Goal: Task Accomplishment & Management: Use online tool/utility

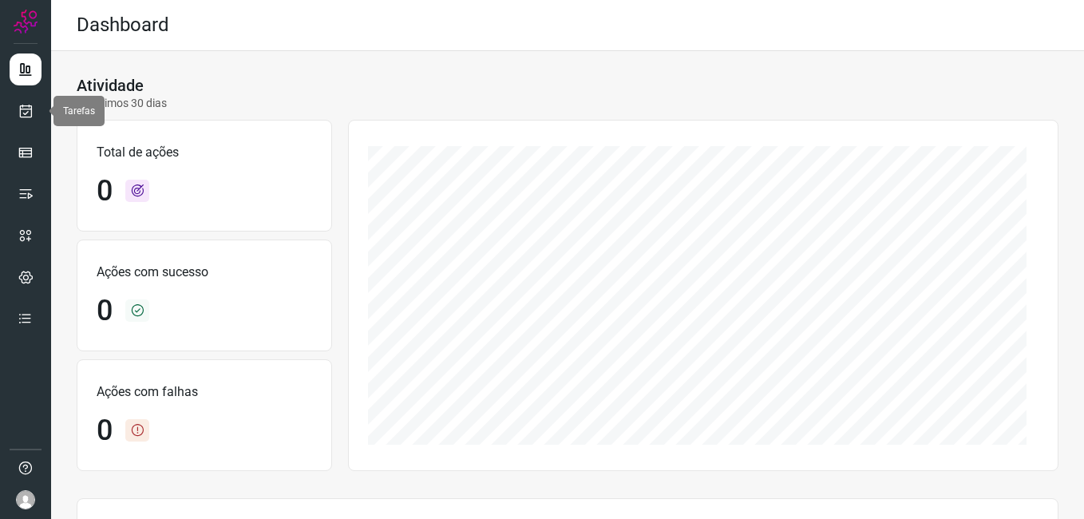
drag, startPoint x: 29, startPoint y: 105, endPoint x: 81, endPoint y: 105, distance: 51.9
click at [29, 105] on icon at bounding box center [26, 111] width 17 height 16
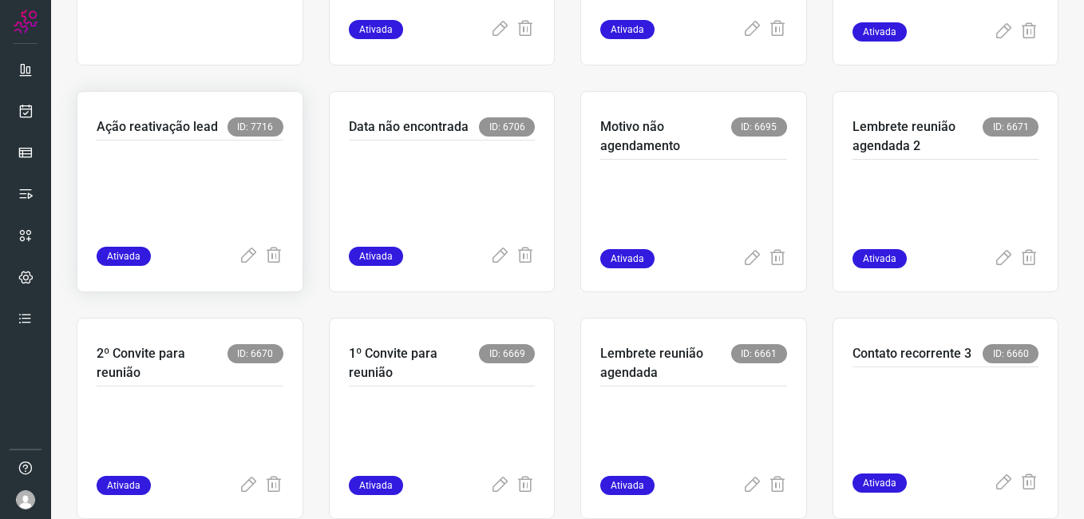
scroll to position [529, 0]
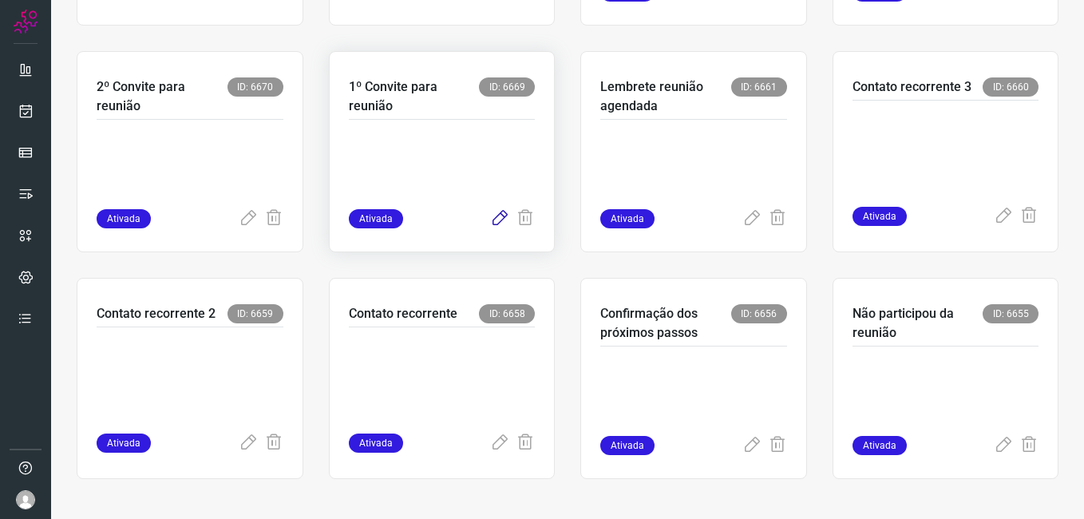
click at [490, 219] on icon at bounding box center [499, 218] width 19 height 19
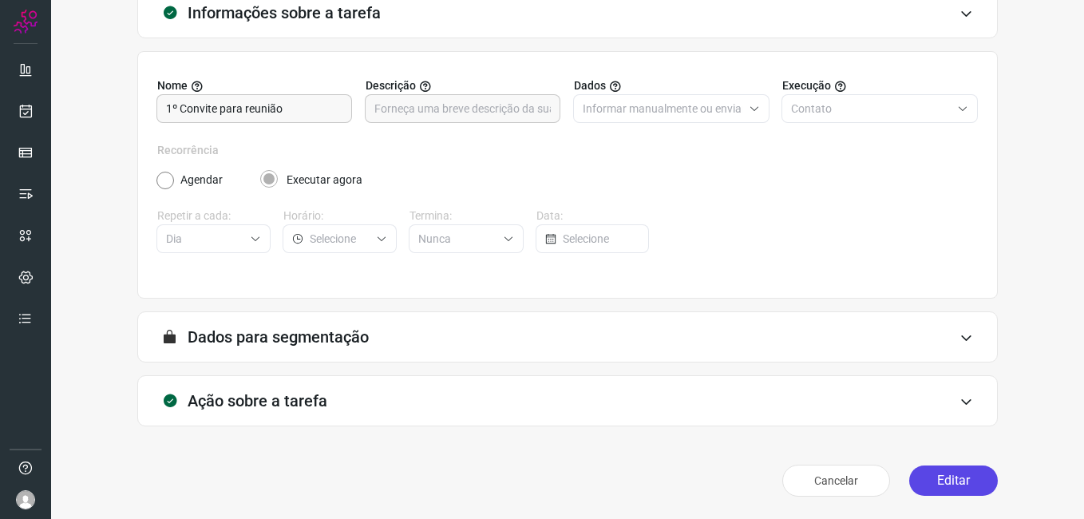
click at [911, 472] on button "Editar" at bounding box center [953, 480] width 89 height 30
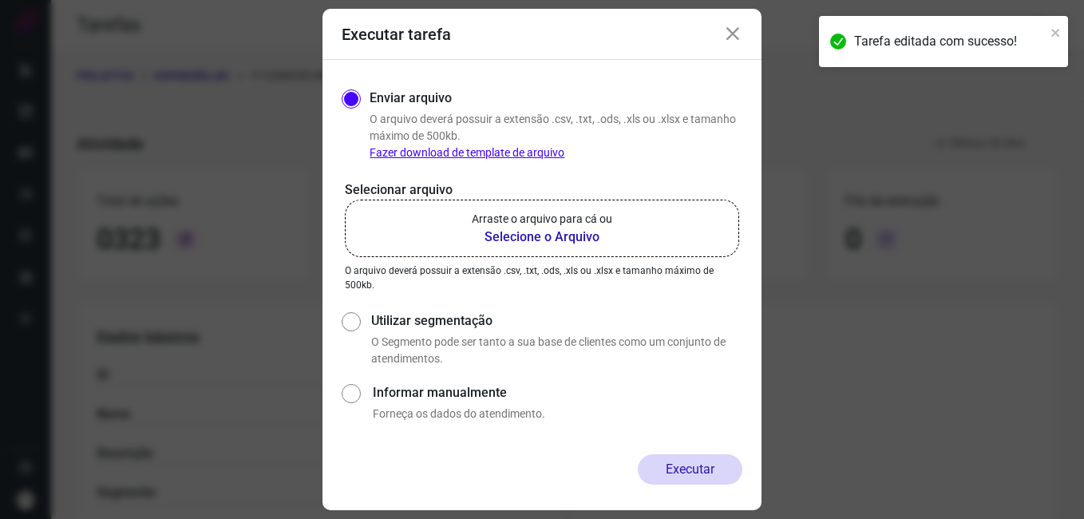
click at [508, 235] on b "Selecione o Arquivo" at bounding box center [542, 236] width 140 height 19
click at [0, 0] on input "Arraste o arquivo para cá ou Selecione o Arquivo" at bounding box center [0, 0] width 0 height 0
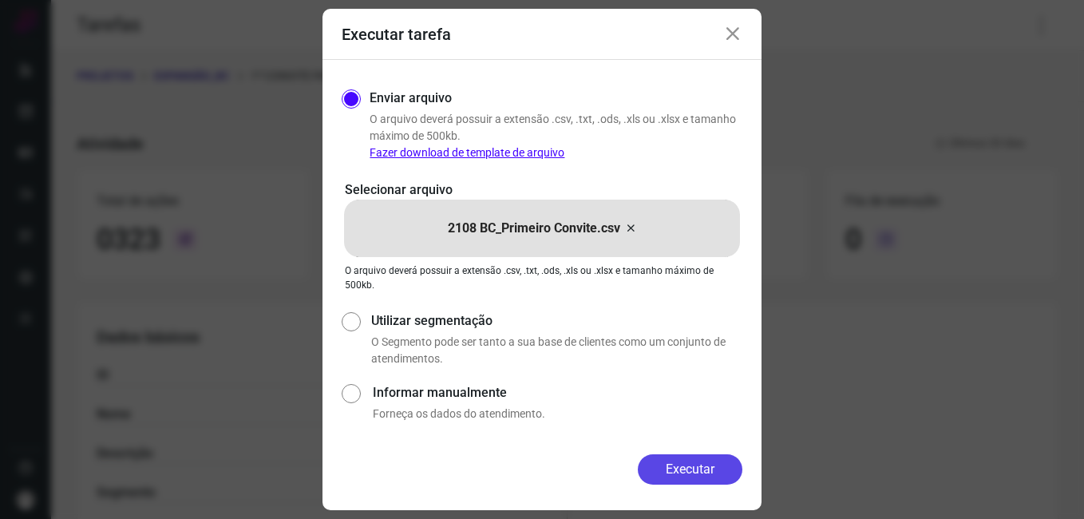
click at [646, 461] on button "Executar" at bounding box center [690, 469] width 105 height 30
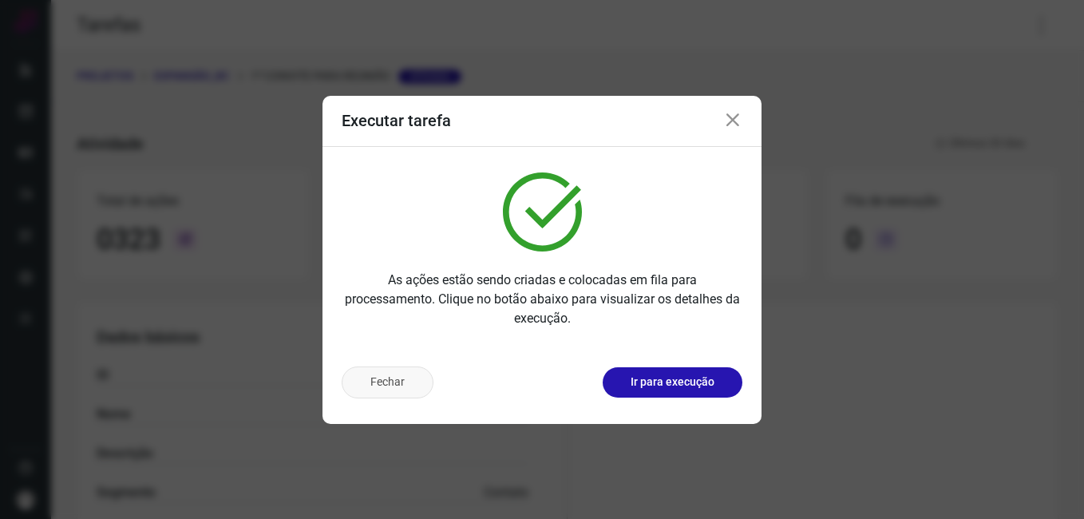
click at [405, 389] on button "Fechar" at bounding box center [388, 382] width 92 height 32
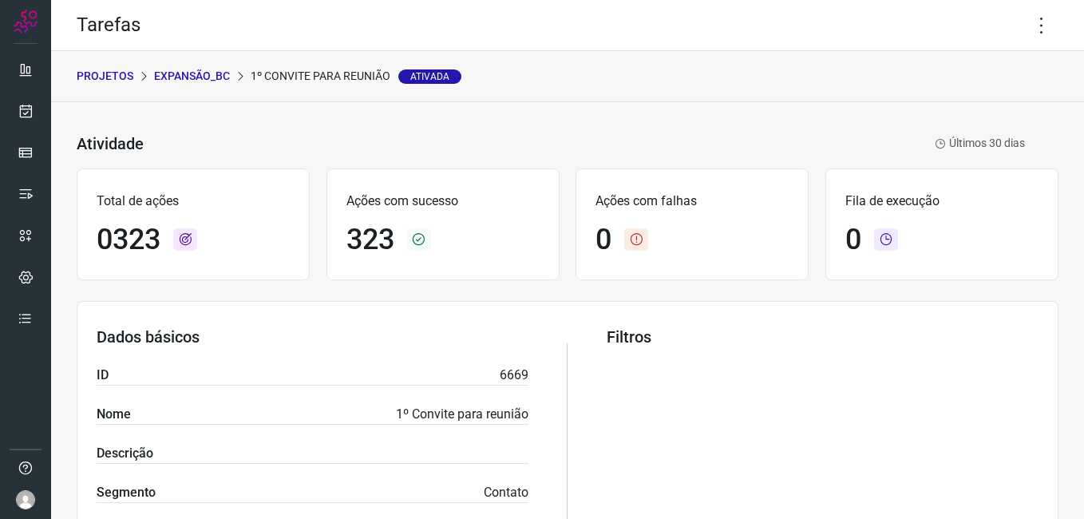
click at [192, 72] on p "Expansão_BC" at bounding box center [192, 76] width 76 height 17
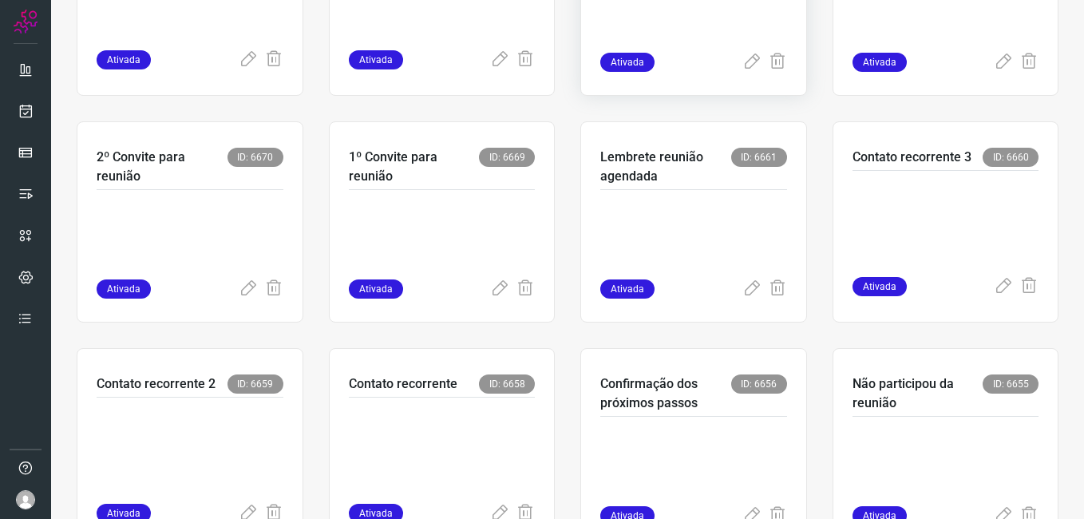
scroll to position [529, 0]
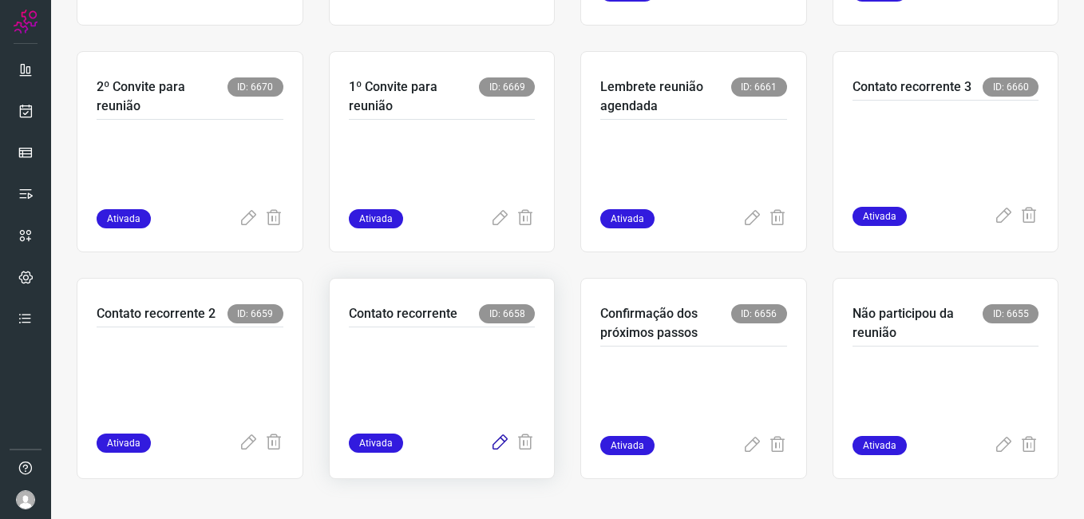
click at [490, 443] on icon at bounding box center [499, 442] width 19 height 19
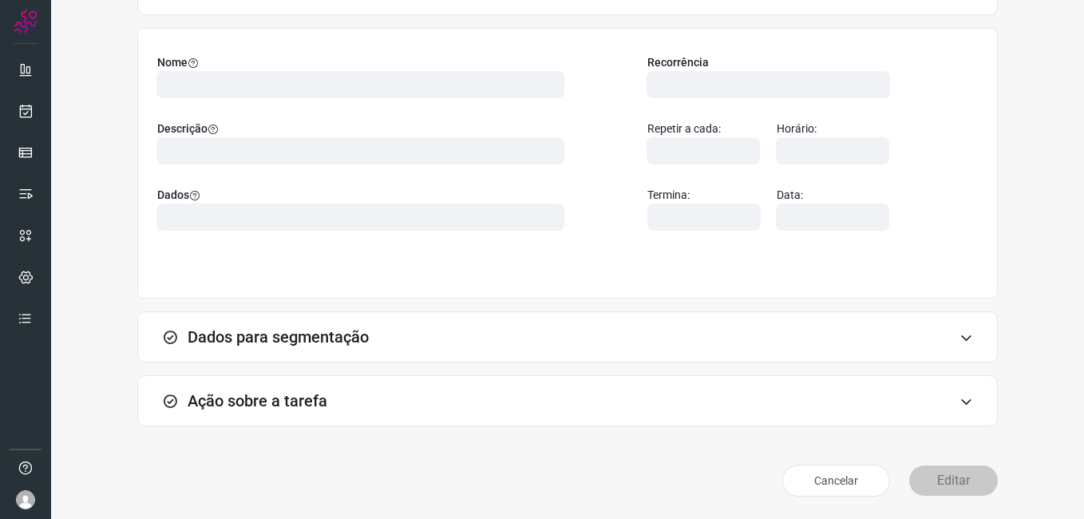
scroll to position [105, 0]
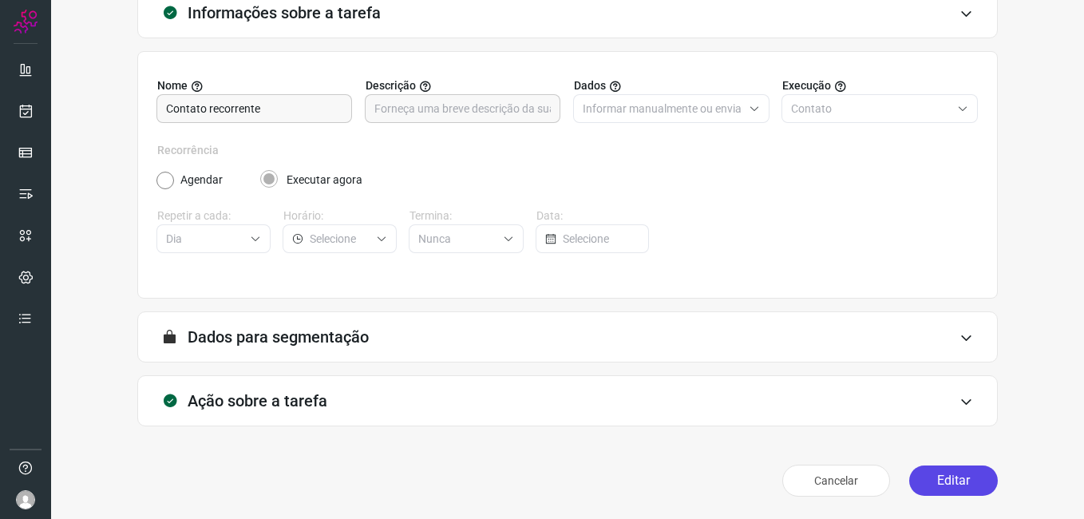
click at [952, 480] on button "Editar" at bounding box center [953, 480] width 89 height 30
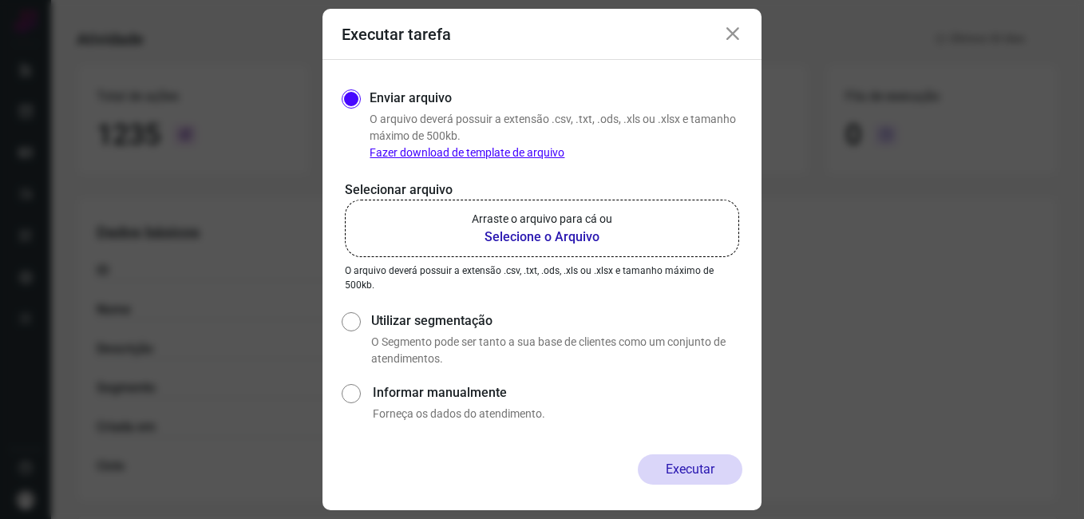
click at [498, 243] on b "Selecione o Arquivo" at bounding box center [542, 236] width 140 height 19
click at [0, 0] on input "Arraste o arquivo para cá ou Selecione o Arquivo" at bounding box center [0, 0] width 0 height 0
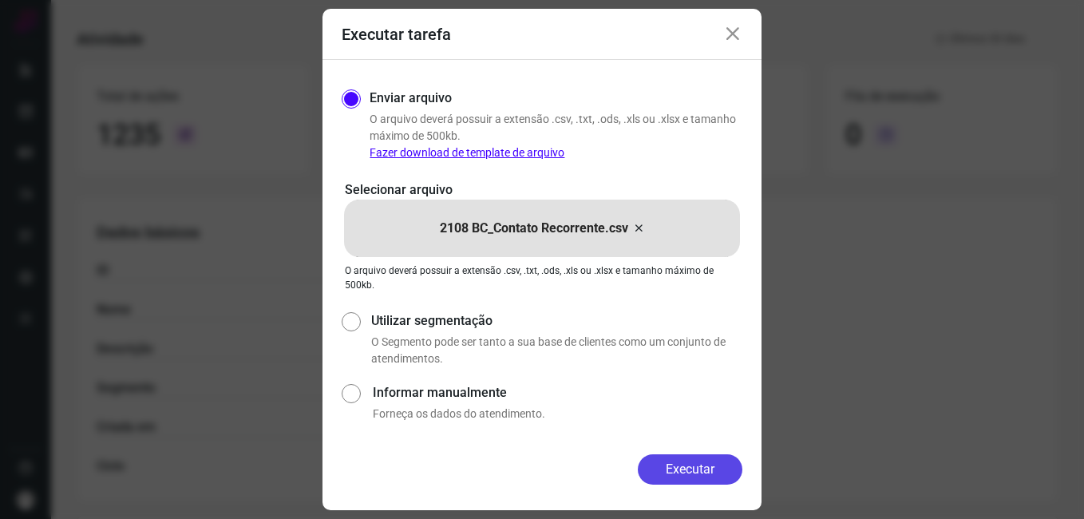
click at [668, 468] on button "Executar" at bounding box center [690, 469] width 105 height 30
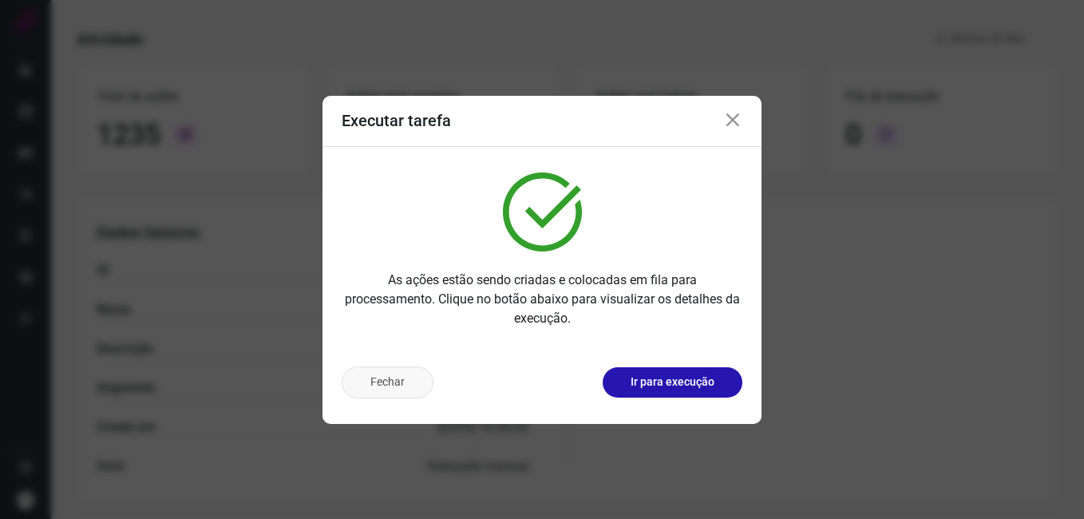
click at [413, 386] on button "Fechar" at bounding box center [388, 382] width 92 height 32
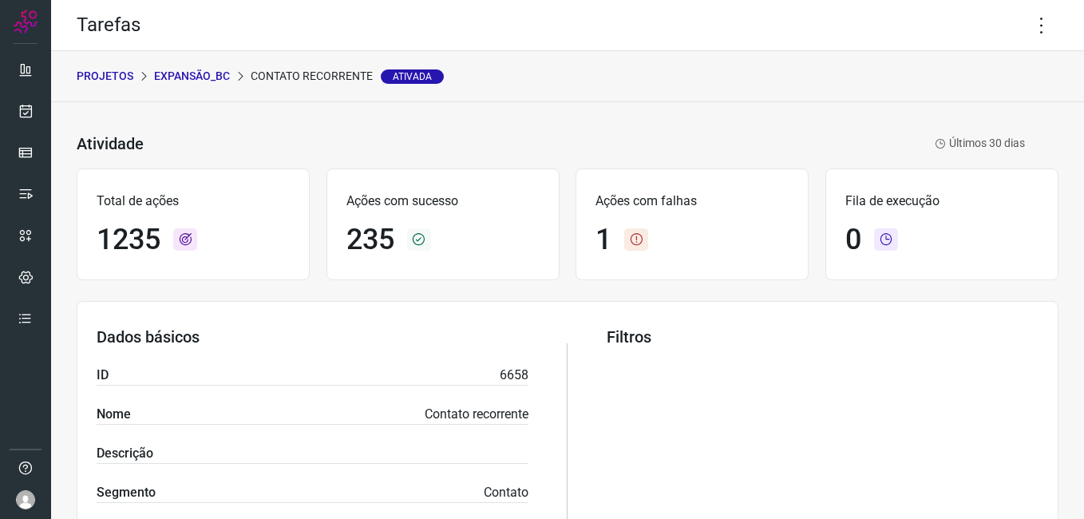
click at [196, 78] on p "Expansão_BC" at bounding box center [192, 76] width 76 height 17
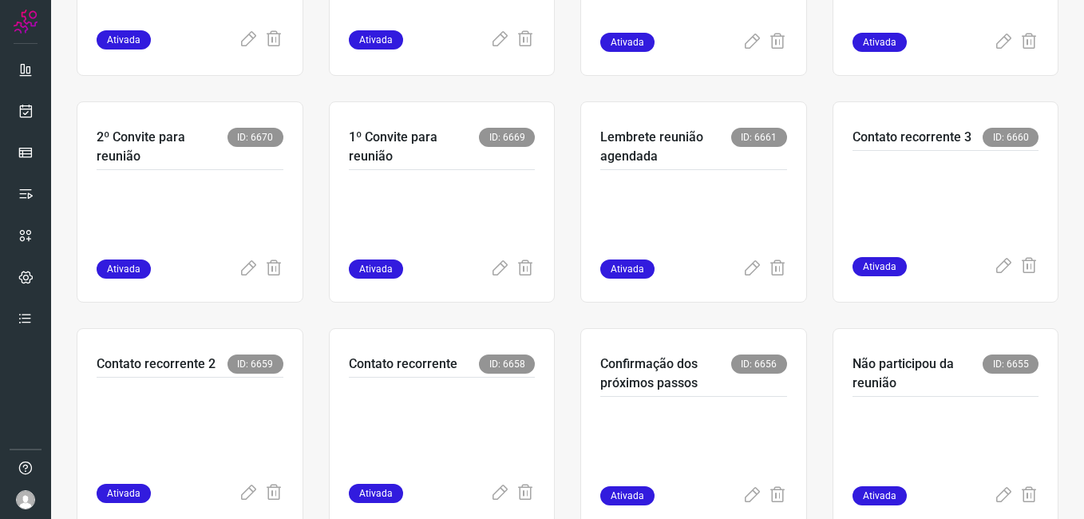
scroll to position [529, 0]
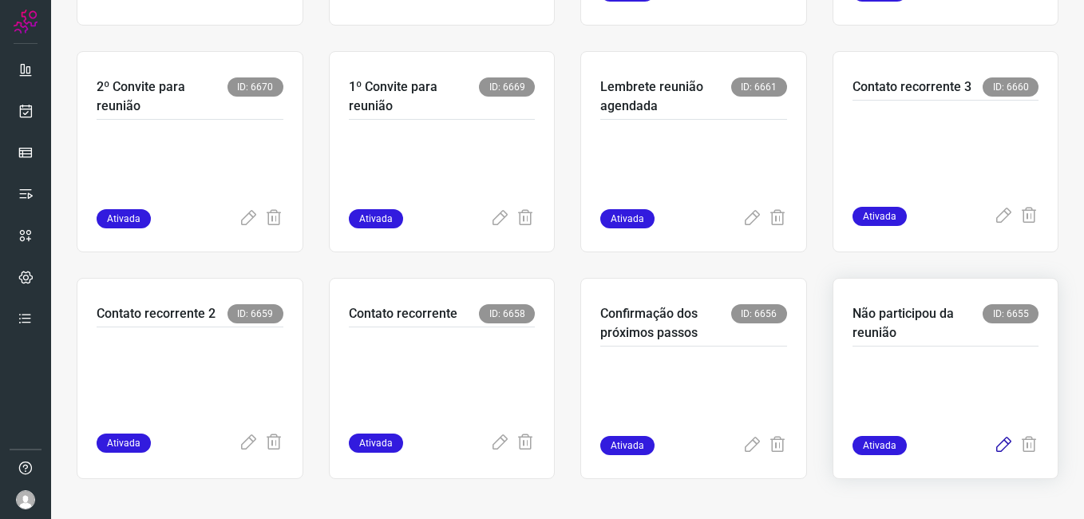
click at [994, 450] on icon at bounding box center [1003, 445] width 19 height 19
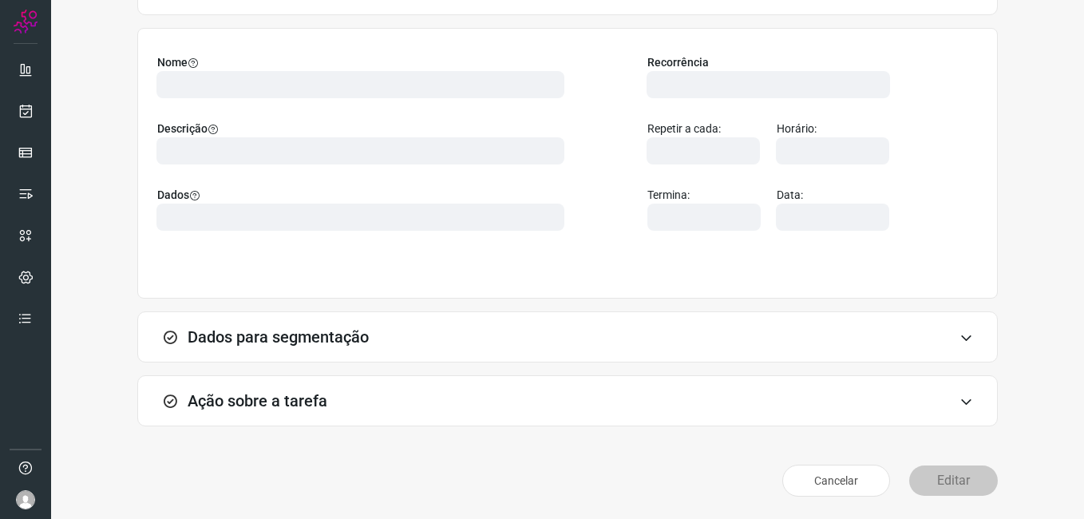
scroll to position [105, 0]
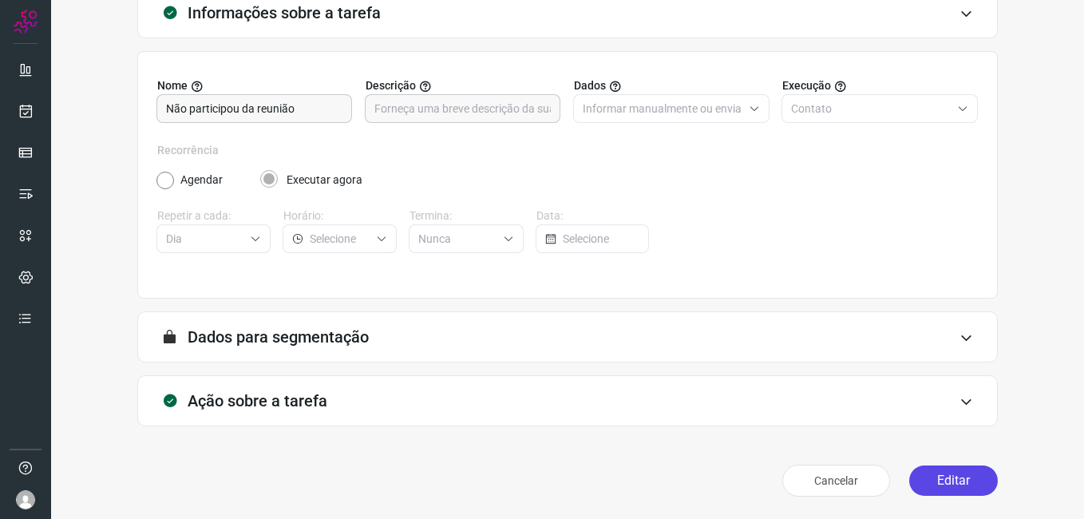
click at [921, 470] on button "Editar" at bounding box center [953, 480] width 89 height 30
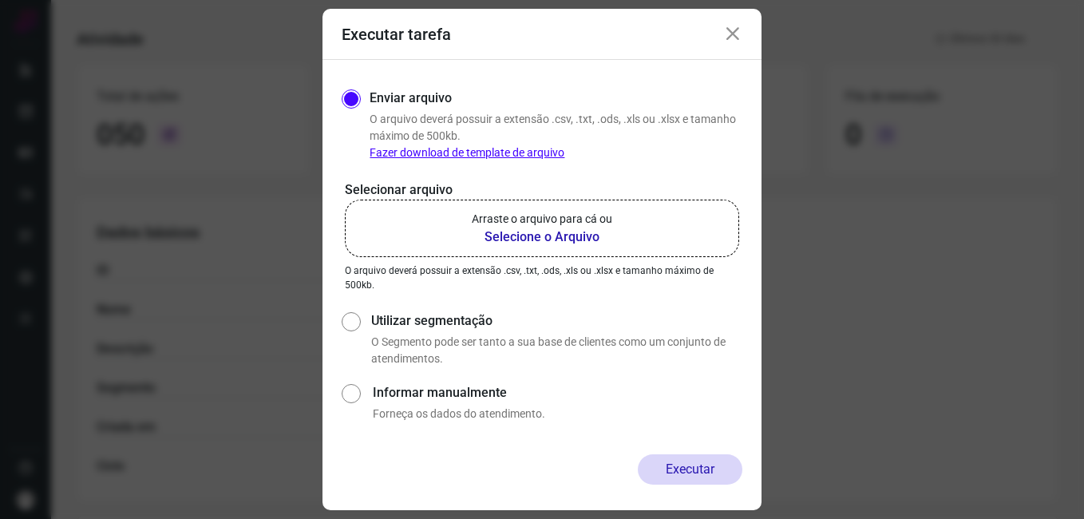
click at [496, 239] on b "Selecione o Arquivo" at bounding box center [542, 236] width 140 height 19
click at [0, 0] on input "Arraste o arquivo para cá ou Selecione o Arquivo" at bounding box center [0, 0] width 0 height 0
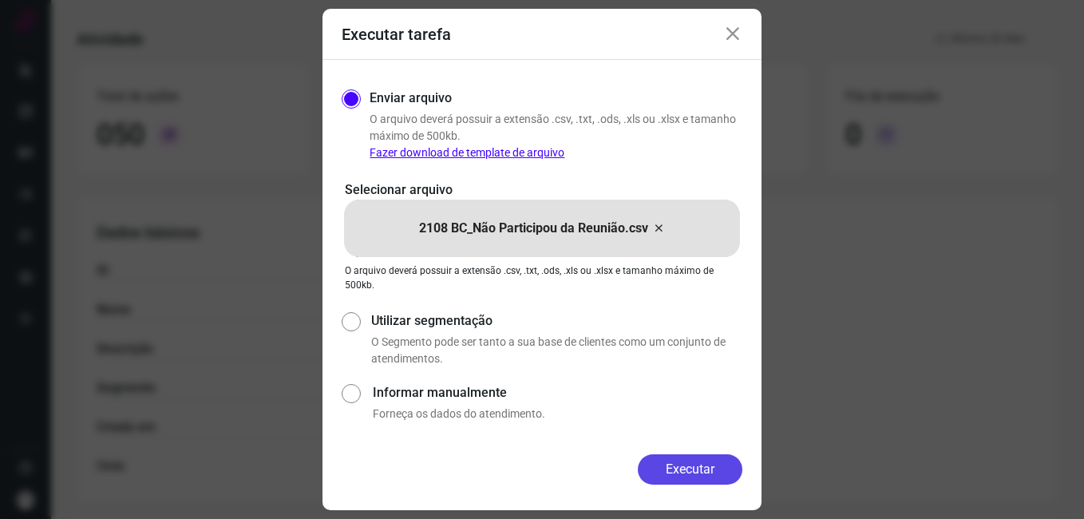
click at [670, 469] on button "Executar" at bounding box center [690, 469] width 105 height 30
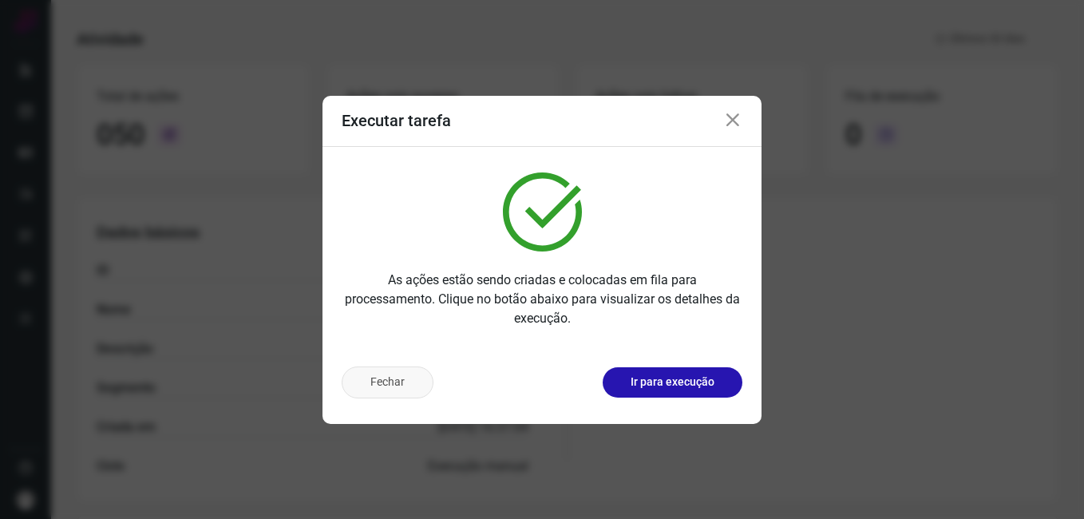
click at [385, 378] on button "Fechar" at bounding box center [388, 382] width 92 height 32
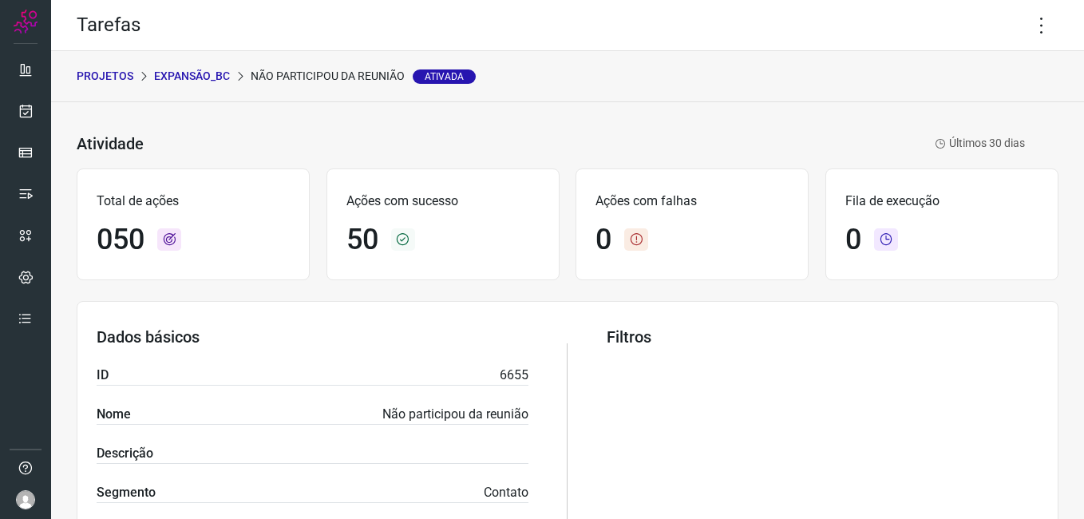
click at [196, 73] on p "Expansão_BC" at bounding box center [192, 76] width 76 height 17
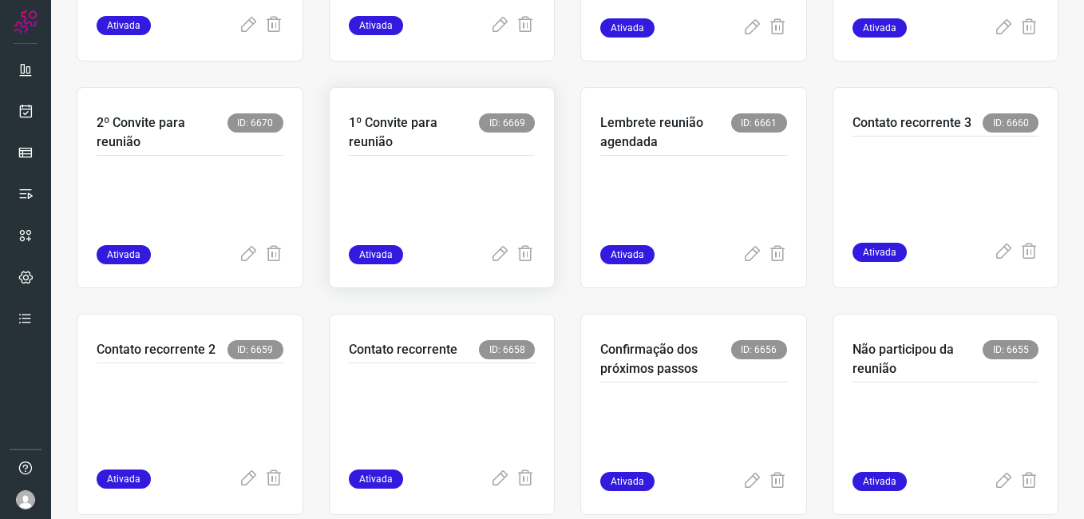
scroll to position [529, 0]
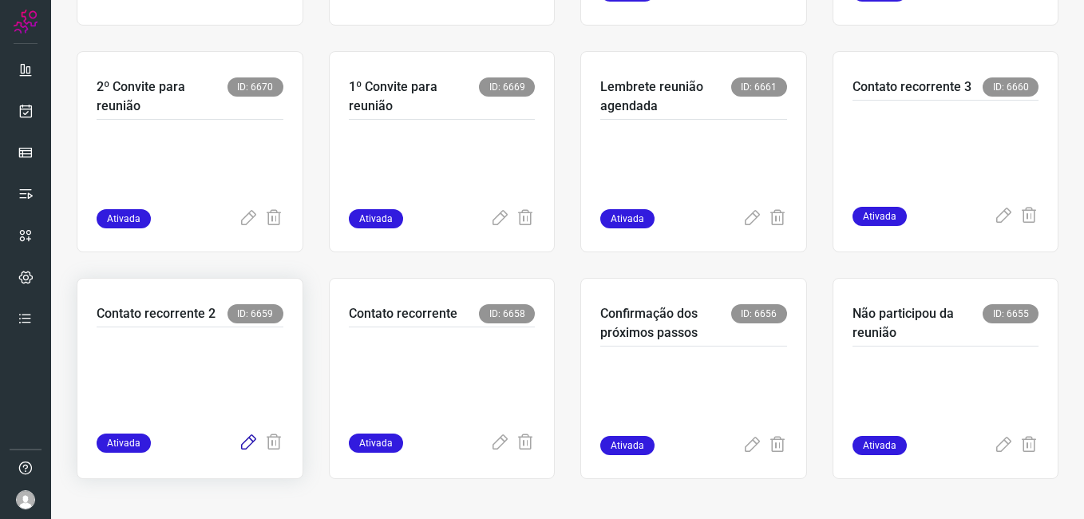
click at [249, 446] on icon at bounding box center [248, 442] width 19 height 19
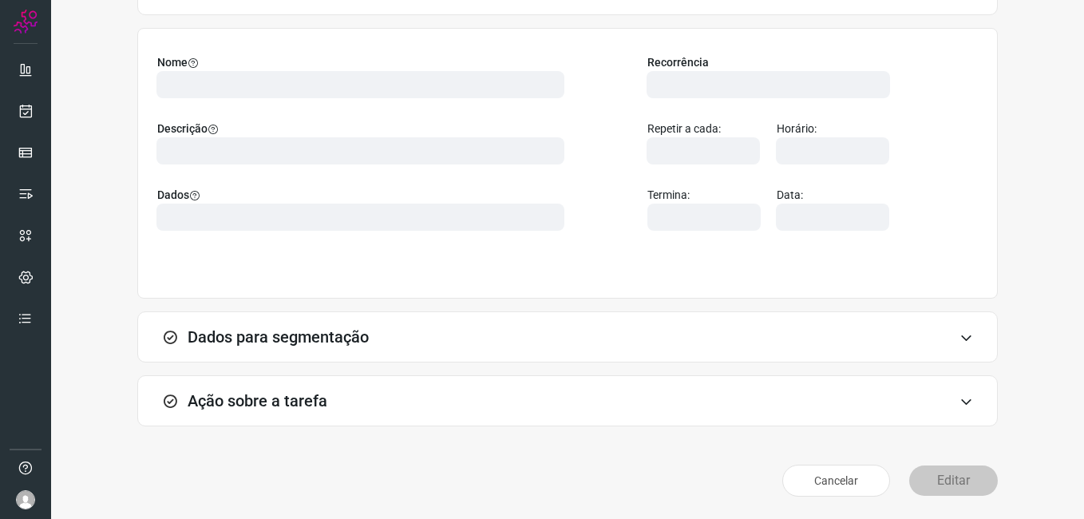
scroll to position [105, 0]
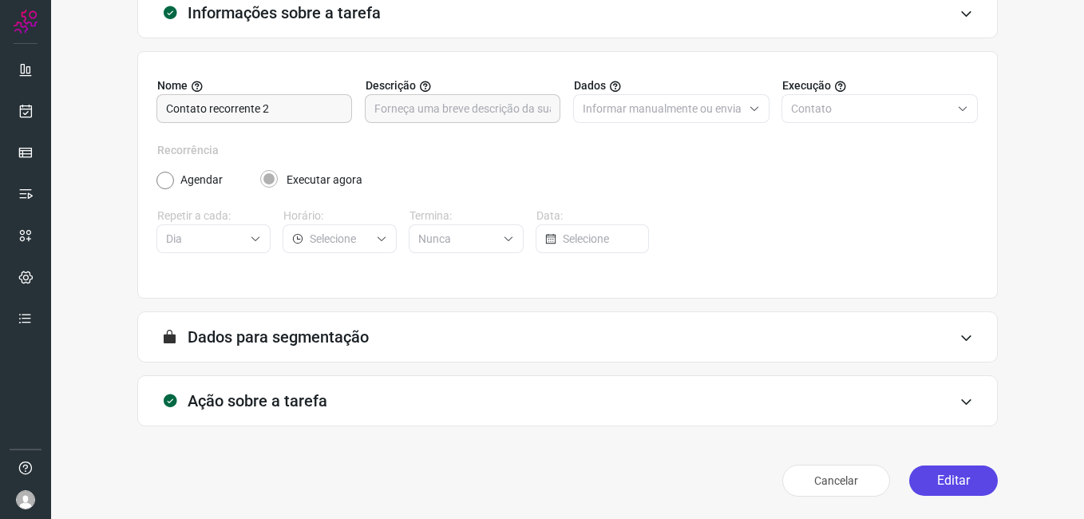
click at [930, 487] on button "Editar" at bounding box center [953, 480] width 89 height 30
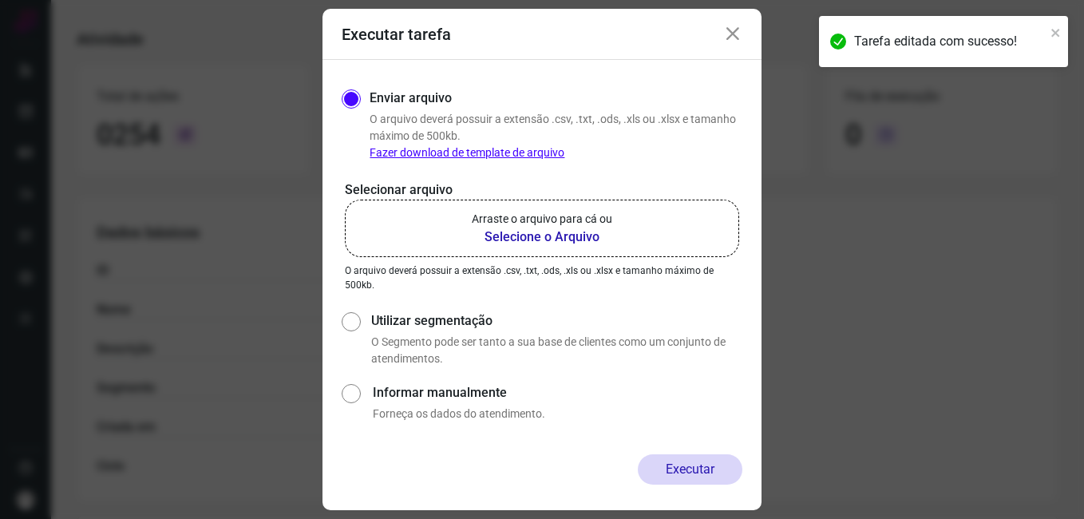
click at [727, 38] on icon at bounding box center [732, 34] width 19 height 19
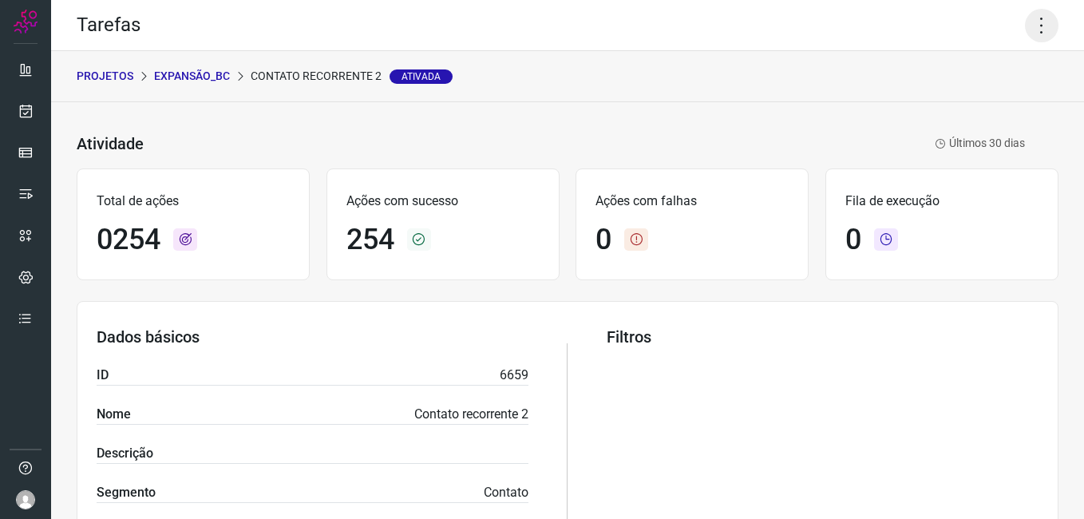
click at [1026, 32] on icon at bounding box center [1042, 26] width 34 height 34
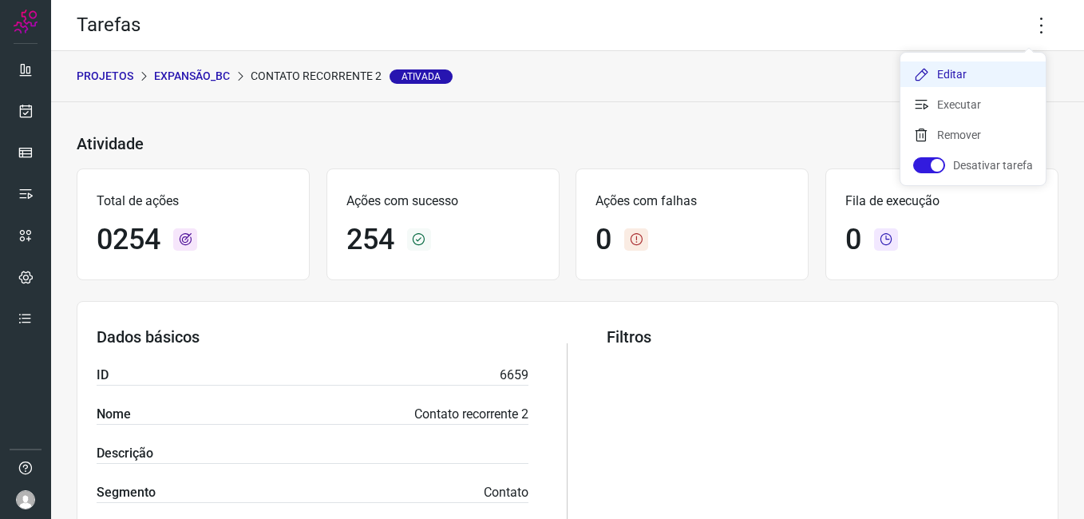
click at [964, 75] on li "Editar" at bounding box center [972, 74] width 145 height 26
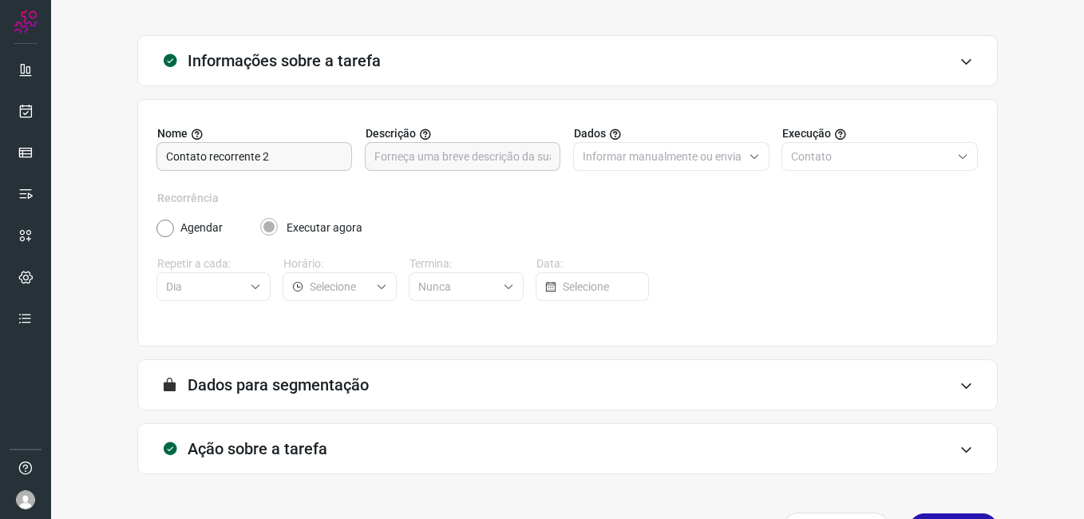
scroll to position [105, 0]
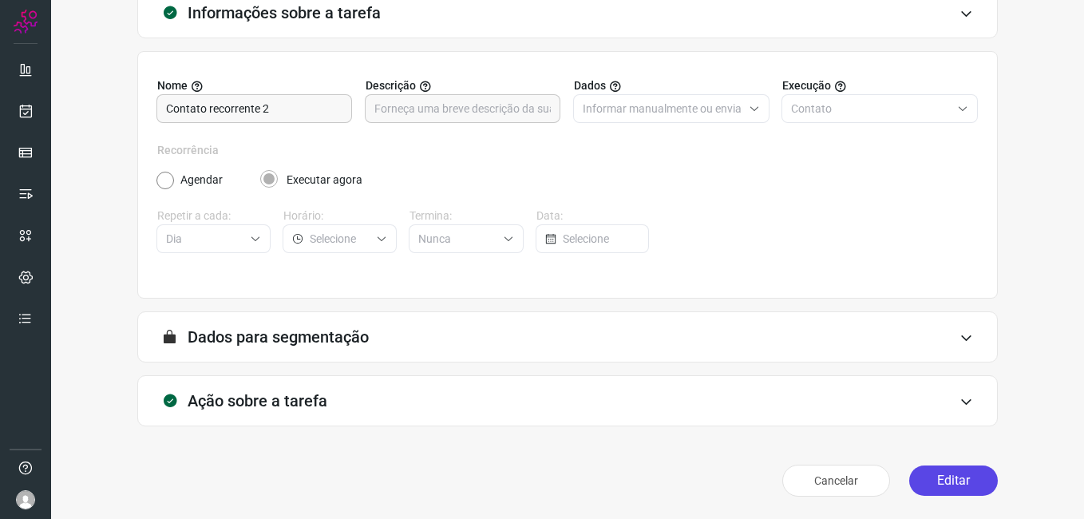
click at [917, 479] on button "Editar" at bounding box center [953, 480] width 89 height 30
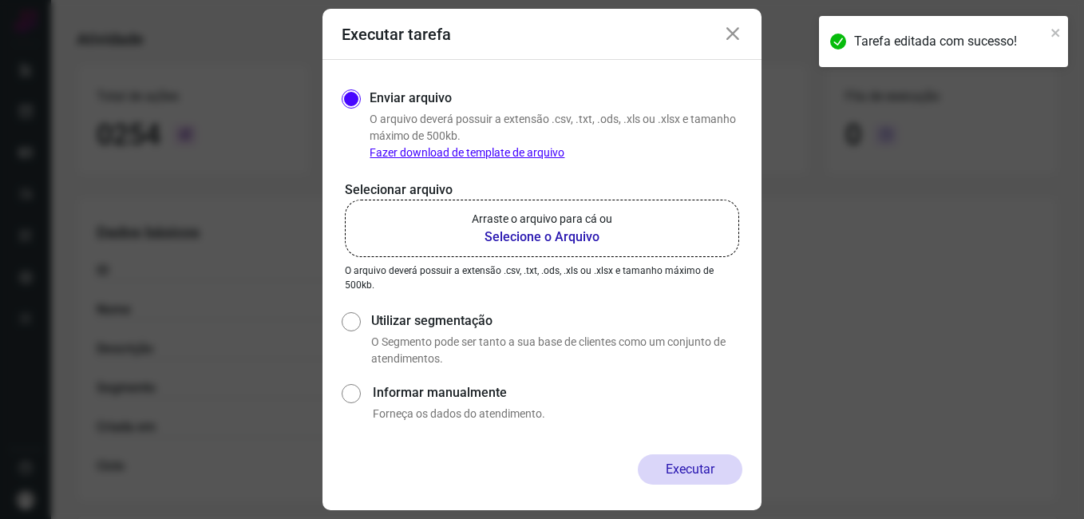
click at [511, 239] on b "Selecione o Arquivo" at bounding box center [542, 236] width 140 height 19
click at [0, 0] on input "Arraste o arquivo para cá ou Selecione o Arquivo" at bounding box center [0, 0] width 0 height 0
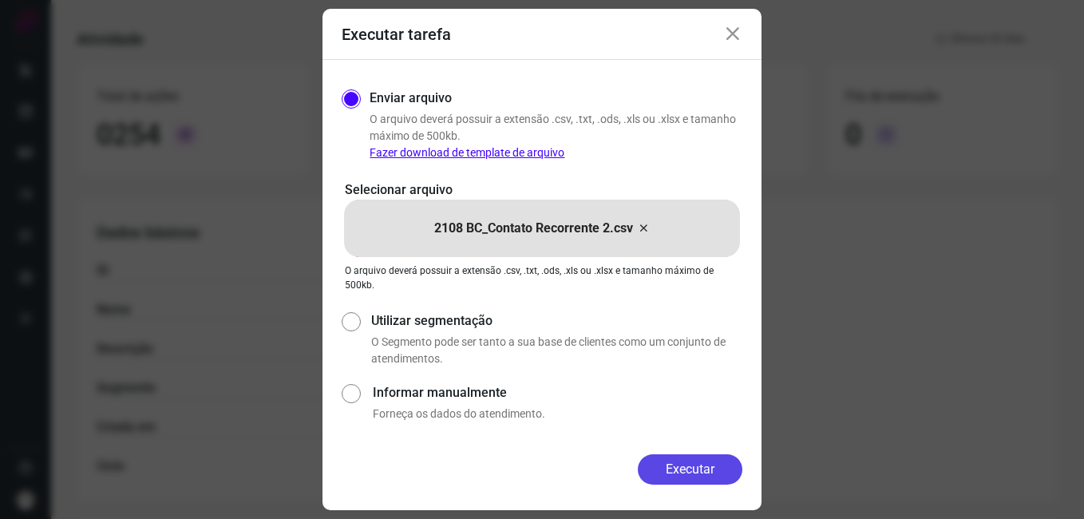
click at [687, 464] on button "Executar" at bounding box center [690, 469] width 105 height 30
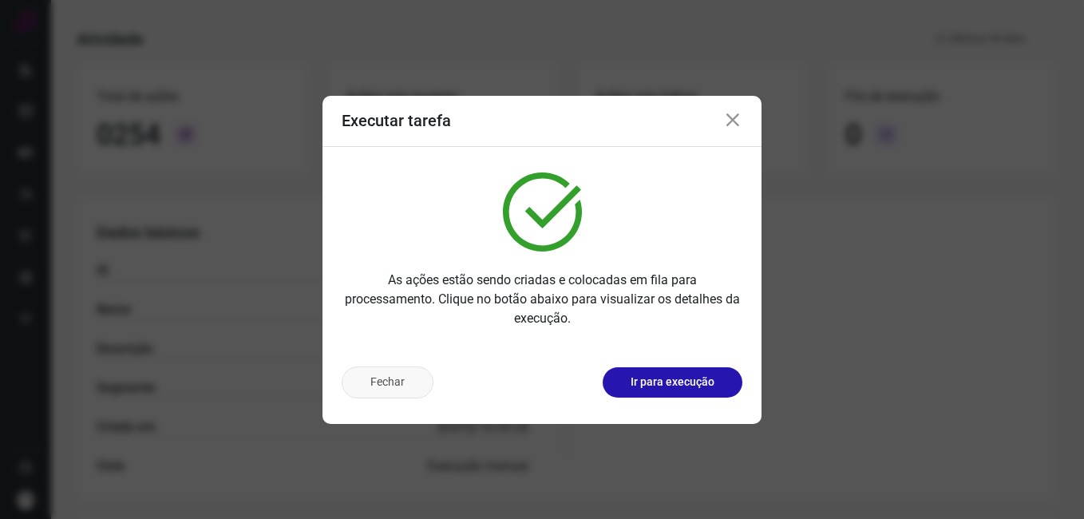
click at [420, 387] on button "Fechar" at bounding box center [388, 382] width 92 height 32
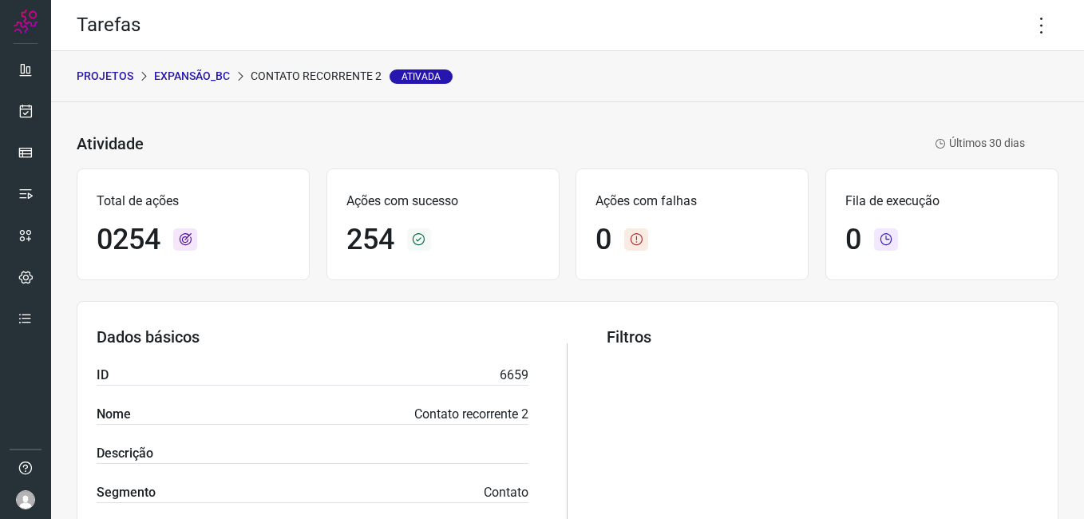
click at [200, 68] on p "Expansão_BC" at bounding box center [192, 76] width 76 height 17
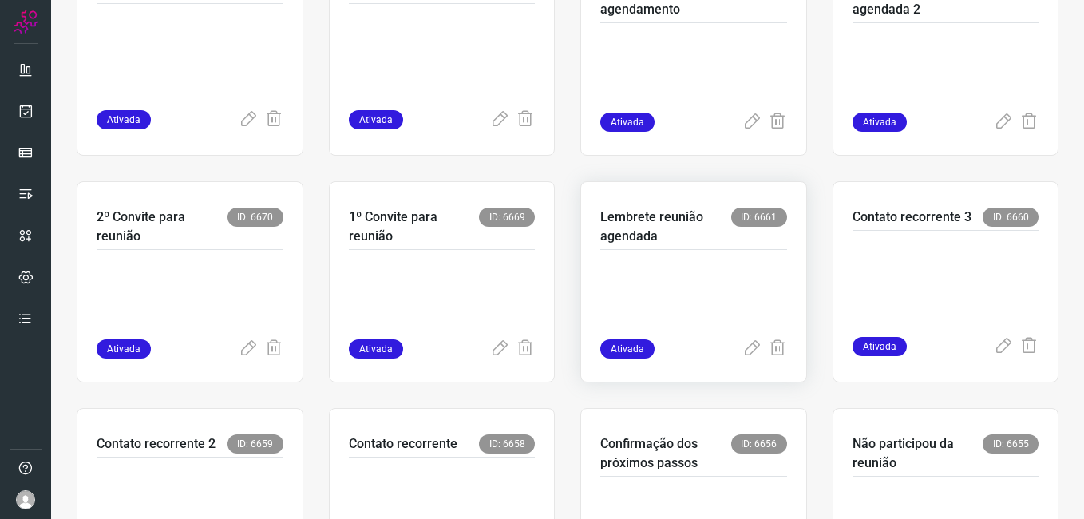
scroll to position [479, 0]
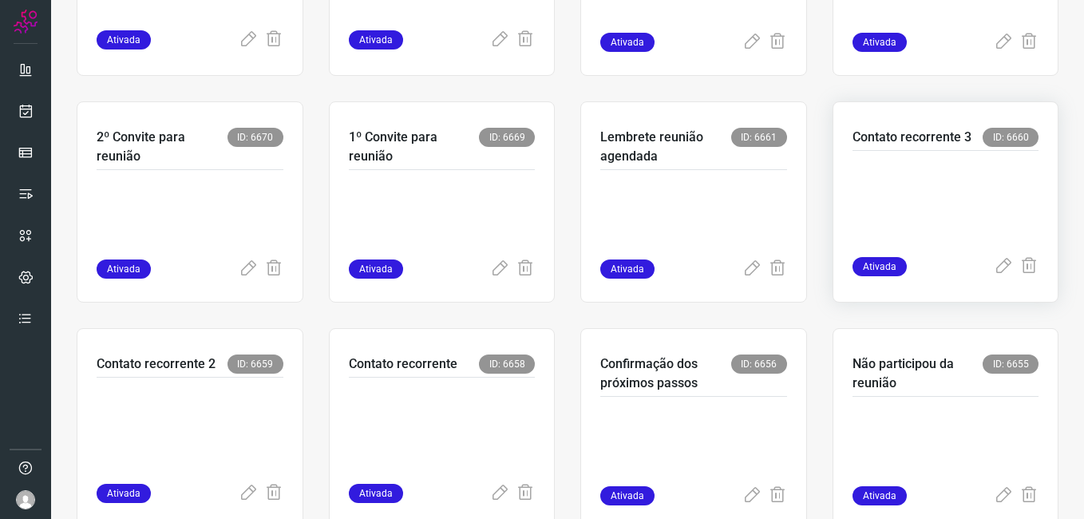
click at [920, 231] on p at bounding box center [945, 200] width 187 height 80
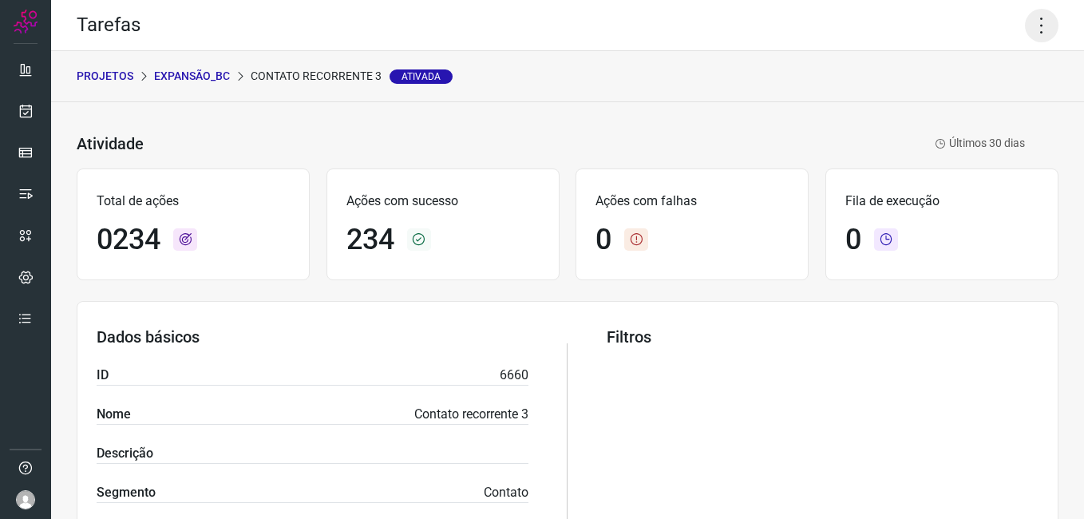
click at [1026, 33] on icon at bounding box center [1042, 26] width 34 height 34
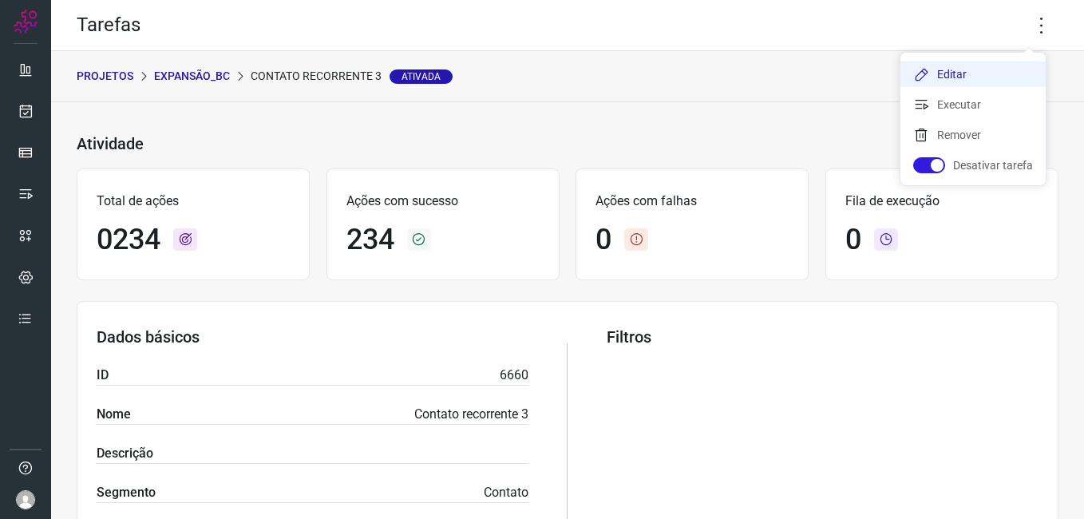
click at [959, 79] on li "Editar" at bounding box center [972, 74] width 145 height 26
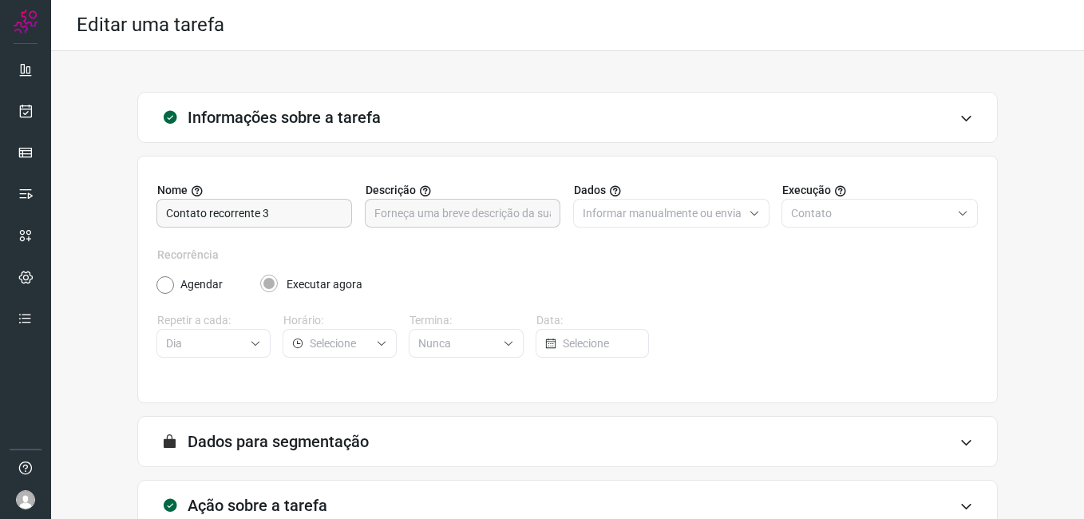
scroll to position [105, 0]
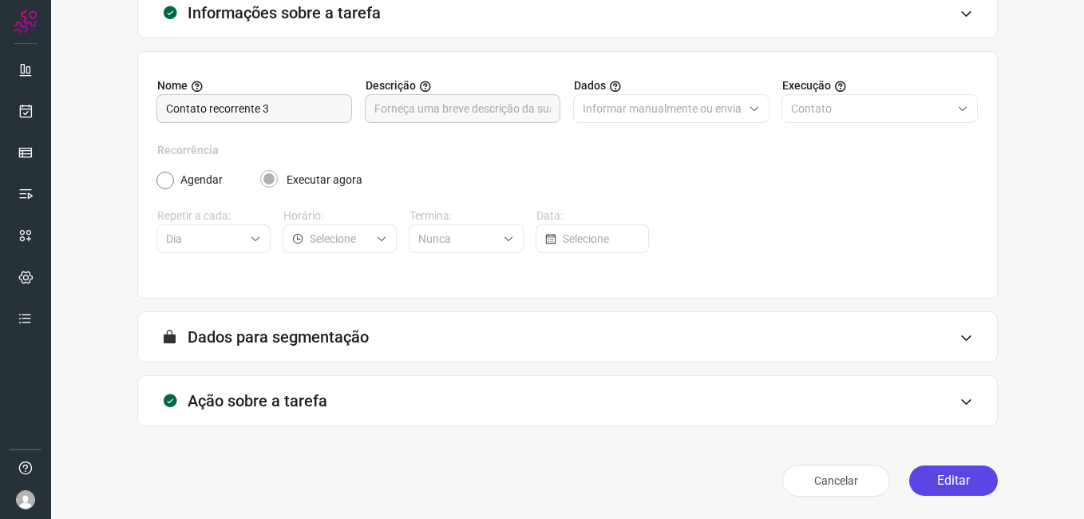
click at [909, 488] on button "Editar" at bounding box center [953, 480] width 89 height 30
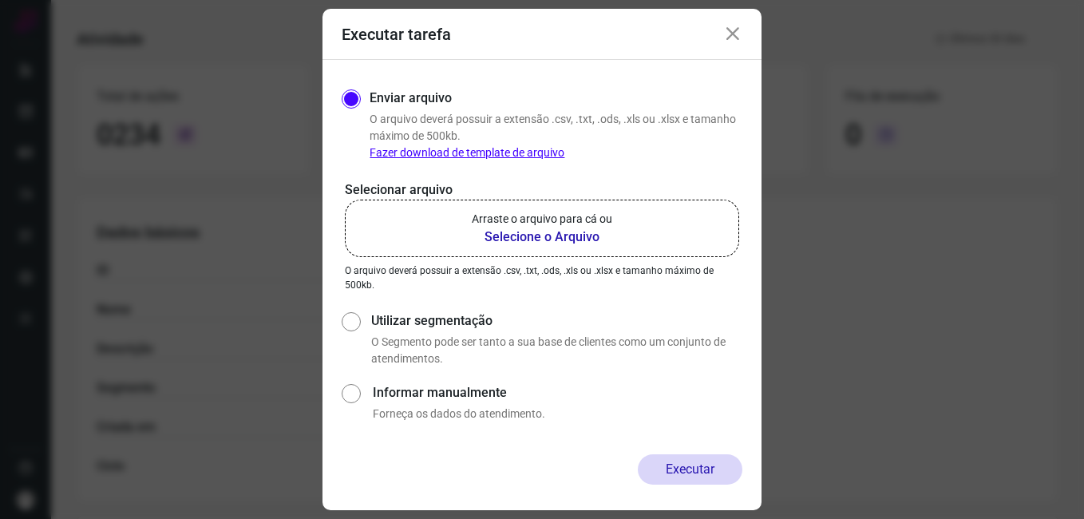
click at [500, 243] on b "Selecione o Arquivo" at bounding box center [542, 236] width 140 height 19
click at [0, 0] on input "Arraste o arquivo para cá ou Selecione o Arquivo" at bounding box center [0, 0] width 0 height 0
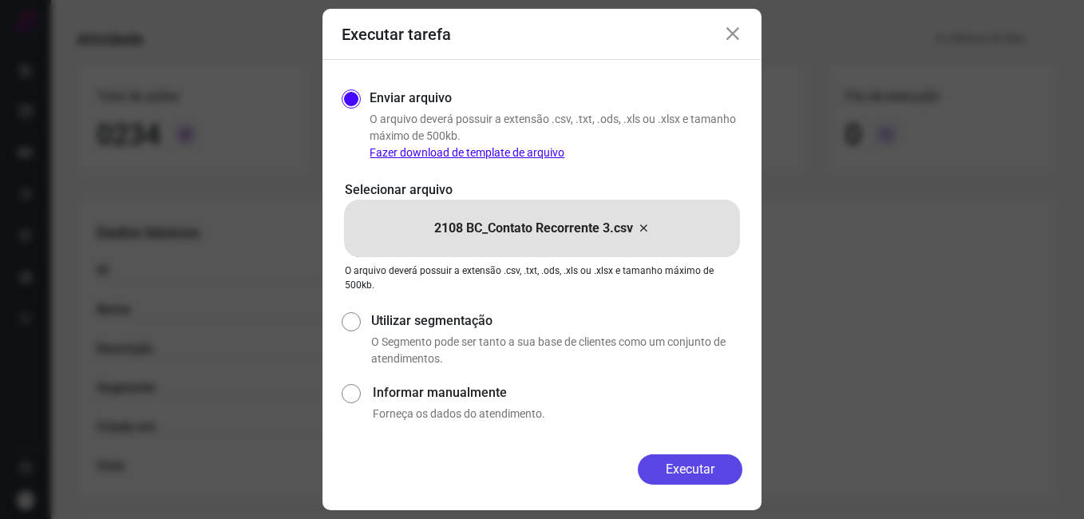
click at [666, 467] on button "Executar" at bounding box center [690, 469] width 105 height 30
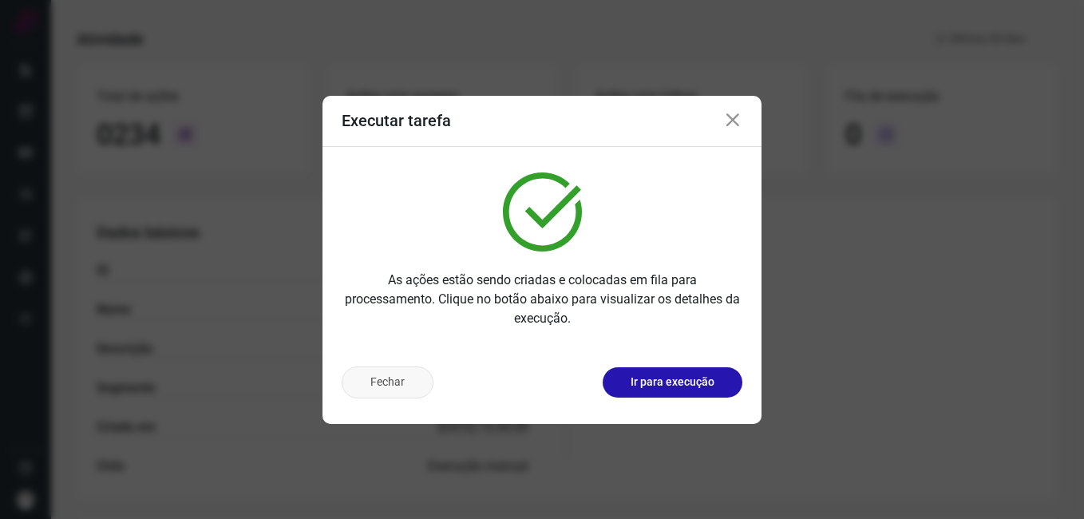
click at [409, 394] on button "Fechar" at bounding box center [388, 382] width 92 height 32
